Goal: Task Accomplishment & Management: Complete application form

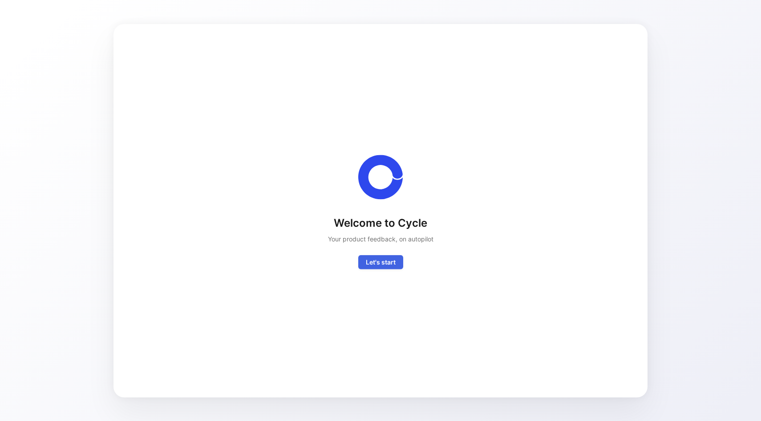
click at [388, 265] on span "Let's start" at bounding box center [381, 262] width 30 height 11
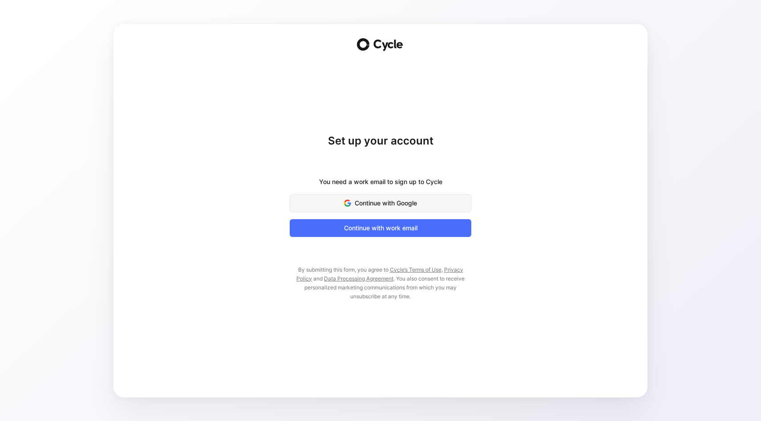
click at [388, 204] on span "Continue with Google" at bounding box center [380, 203] width 159 height 11
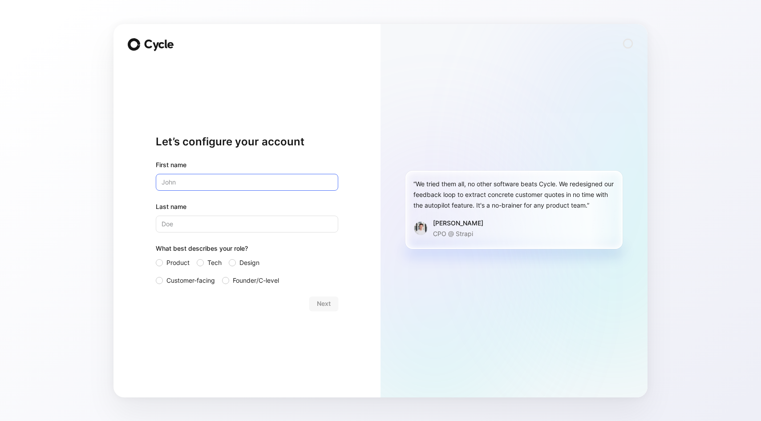
click at [216, 176] on input "text" at bounding box center [247, 182] width 182 height 17
type input "[PERSON_NAME]"
click at [221, 226] on input "Last name" at bounding box center [247, 224] width 182 height 17
type input "[PERSON_NAME]"
click at [208, 259] on span "Tech" at bounding box center [214, 263] width 14 height 11
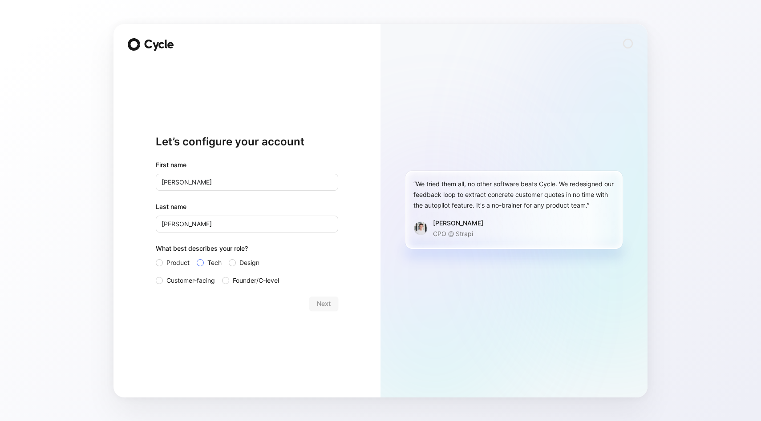
click at [197, 258] on input "Tech" at bounding box center [197, 258] width 0 height 0
click at [331, 304] on button "Next" at bounding box center [323, 304] width 29 height 14
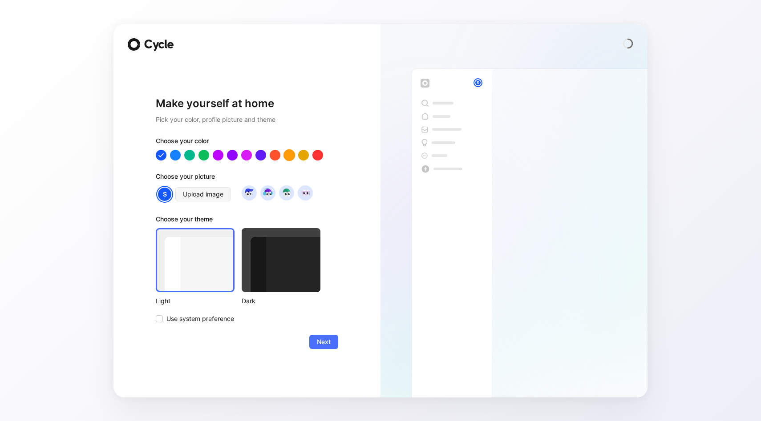
click at [288, 156] on div at bounding box center [289, 155] width 12 height 12
click at [305, 195] on img at bounding box center [305, 193] width 12 height 12
click at [283, 195] on img at bounding box center [286, 193] width 12 height 12
click at [302, 194] on img at bounding box center [305, 193] width 12 height 12
click at [174, 156] on div at bounding box center [176, 155] width 12 height 12
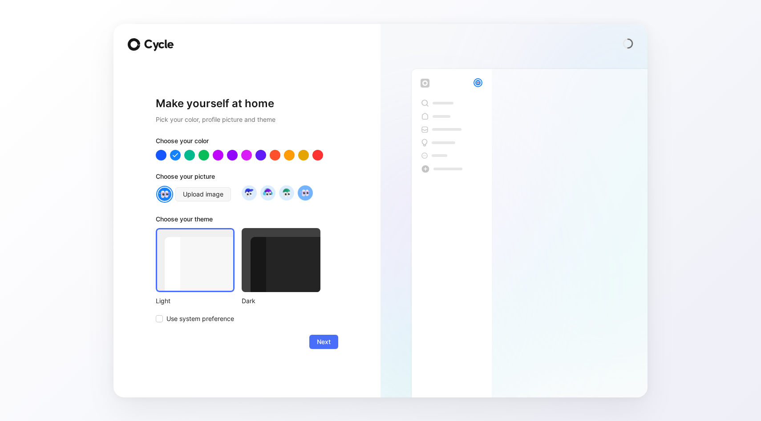
click at [328, 214] on div "Choose your color Choose your picture Upload image Choose your theme Light Dark…" at bounding box center [247, 230] width 182 height 189
click at [286, 277] on div at bounding box center [281, 260] width 79 height 64
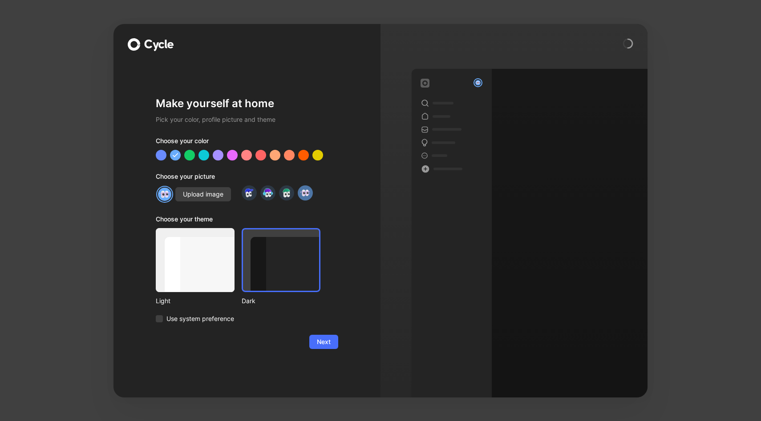
click at [191, 273] on div at bounding box center [195, 260] width 79 height 64
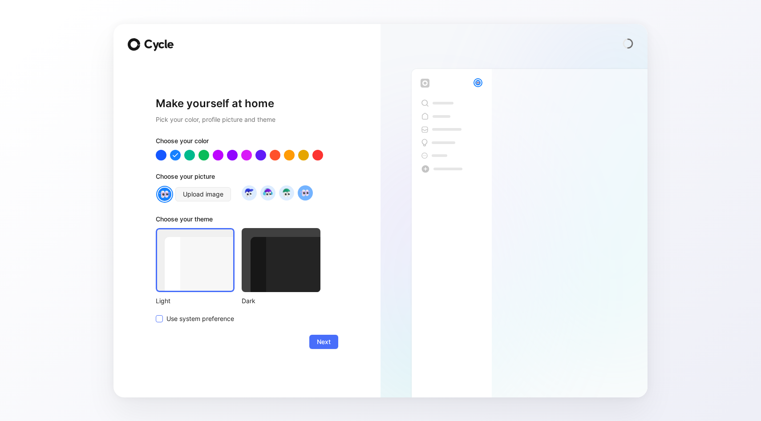
drag, startPoint x: 319, startPoint y: 340, endPoint x: 220, endPoint y: 318, distance: 101.3
click at [220, 318] on form "Choose your color Choose your picture Upload image Choose your theme Light Dark…" at bounding box center [247, 243] width 182 height 214
click at [220, 318] on span "Use system preference" at bounding box center [200, 319] width 68 height 11
click at [156, 314] on input "Use system preference" at bounding box center [156, 314] width 0 height 0
click at [332, 345] on button "Next" at bounding box center [323, 342] width 29 height 14
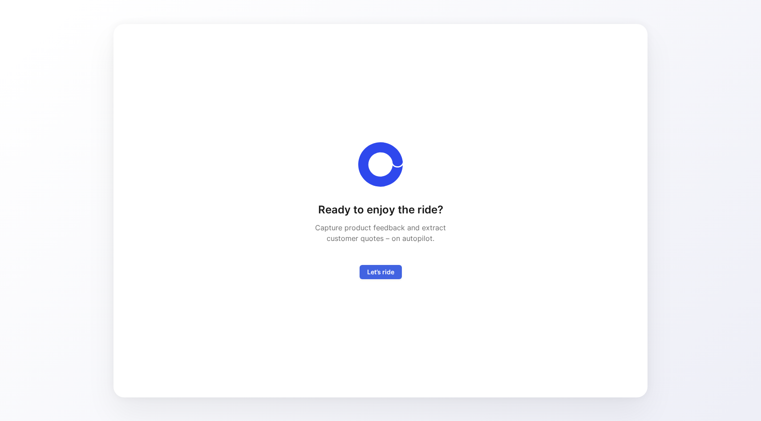
click at [387, 276] on span "Let’s ride" at bounding box center [380, 272] width 27 height 11
